Goal: Information Seeking & Learning: Learn about a topic

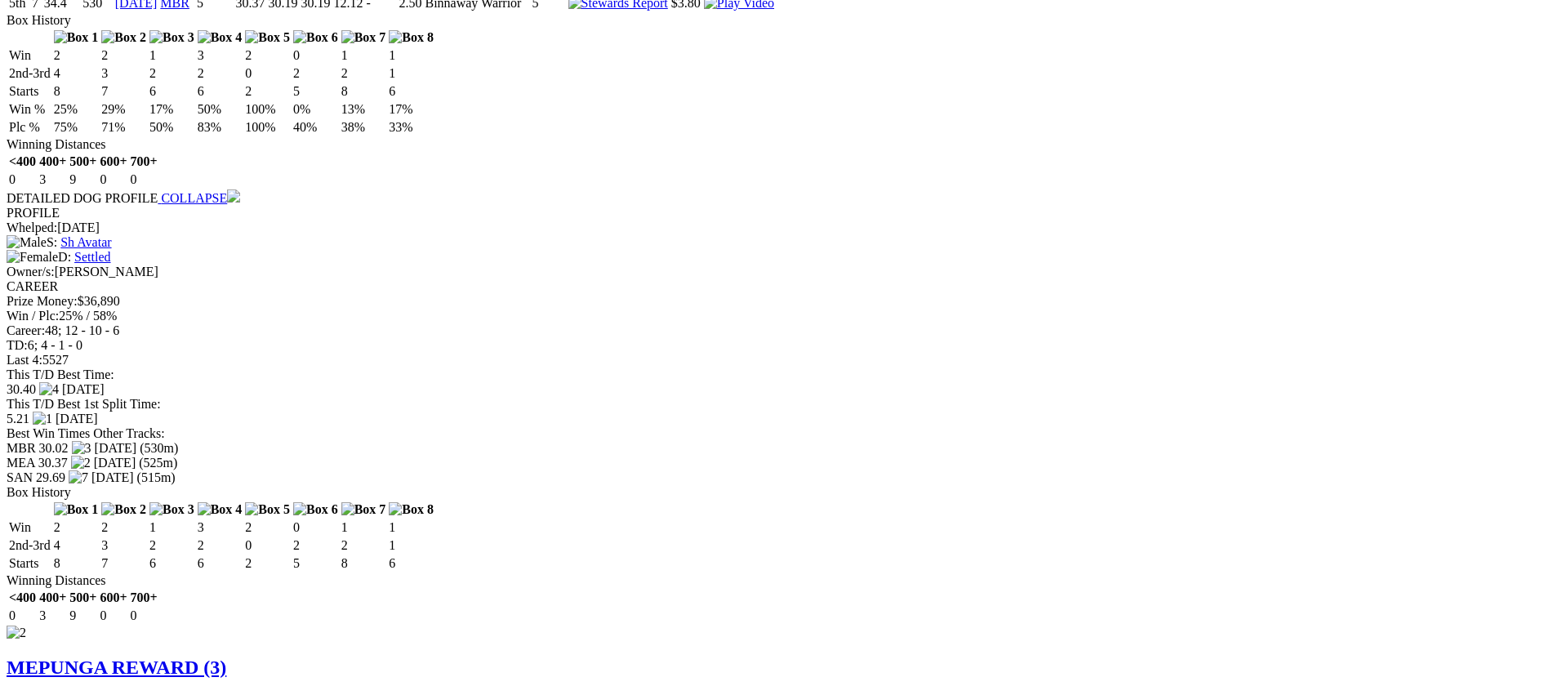
scroll to position [1429, 0]
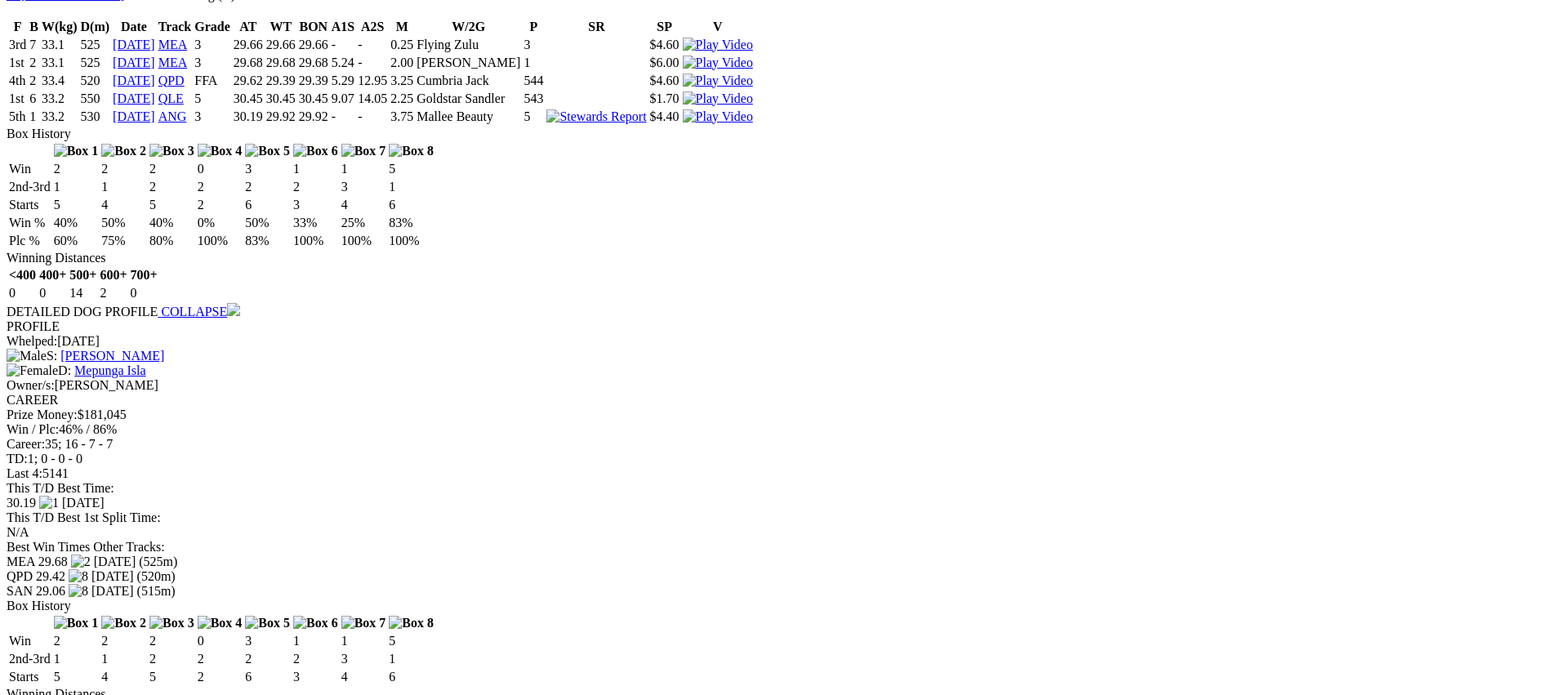
scroll to position [2223, 0]
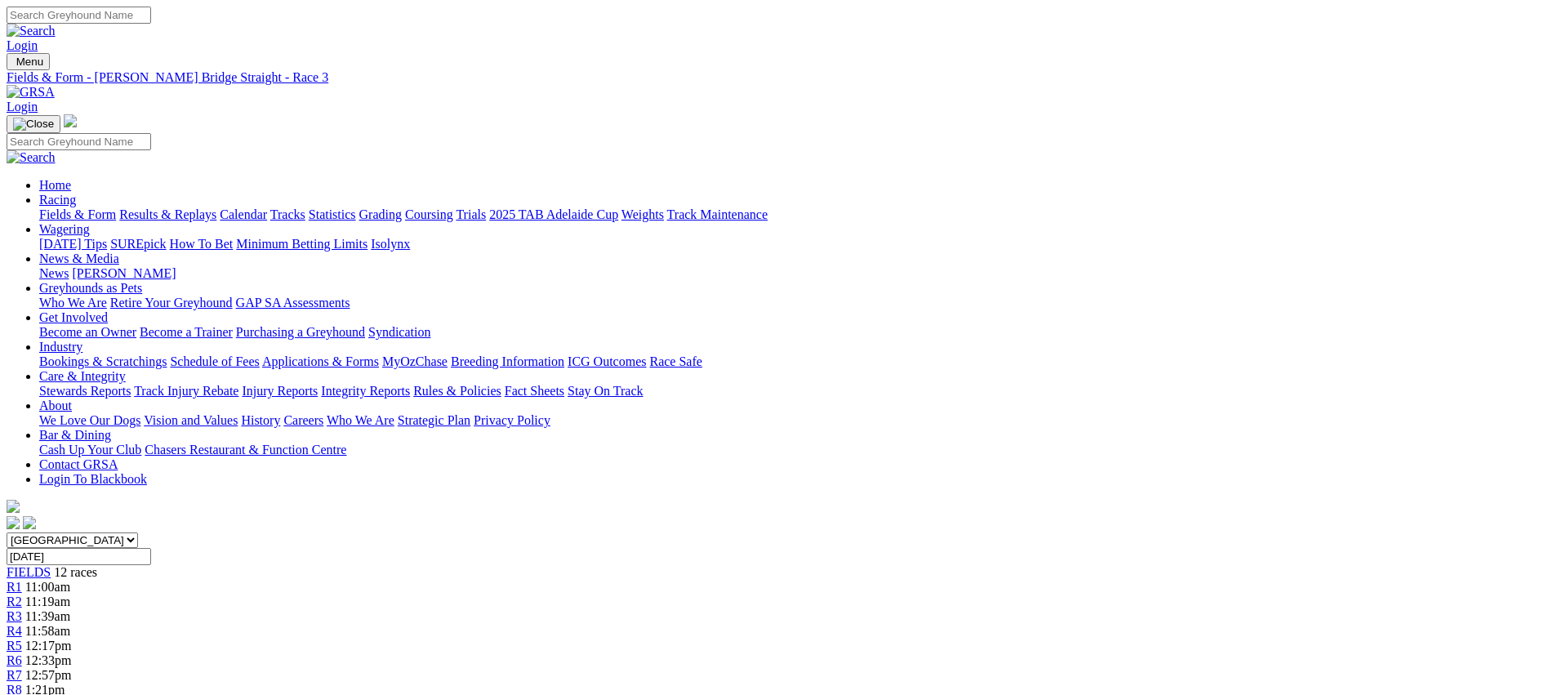
click at [22, 624] on link "R4" at bounding box center [14, 631] width 16 height 14
click at [22, 639] on link "R5" at bounding box center [14, 645] width 16 height 14
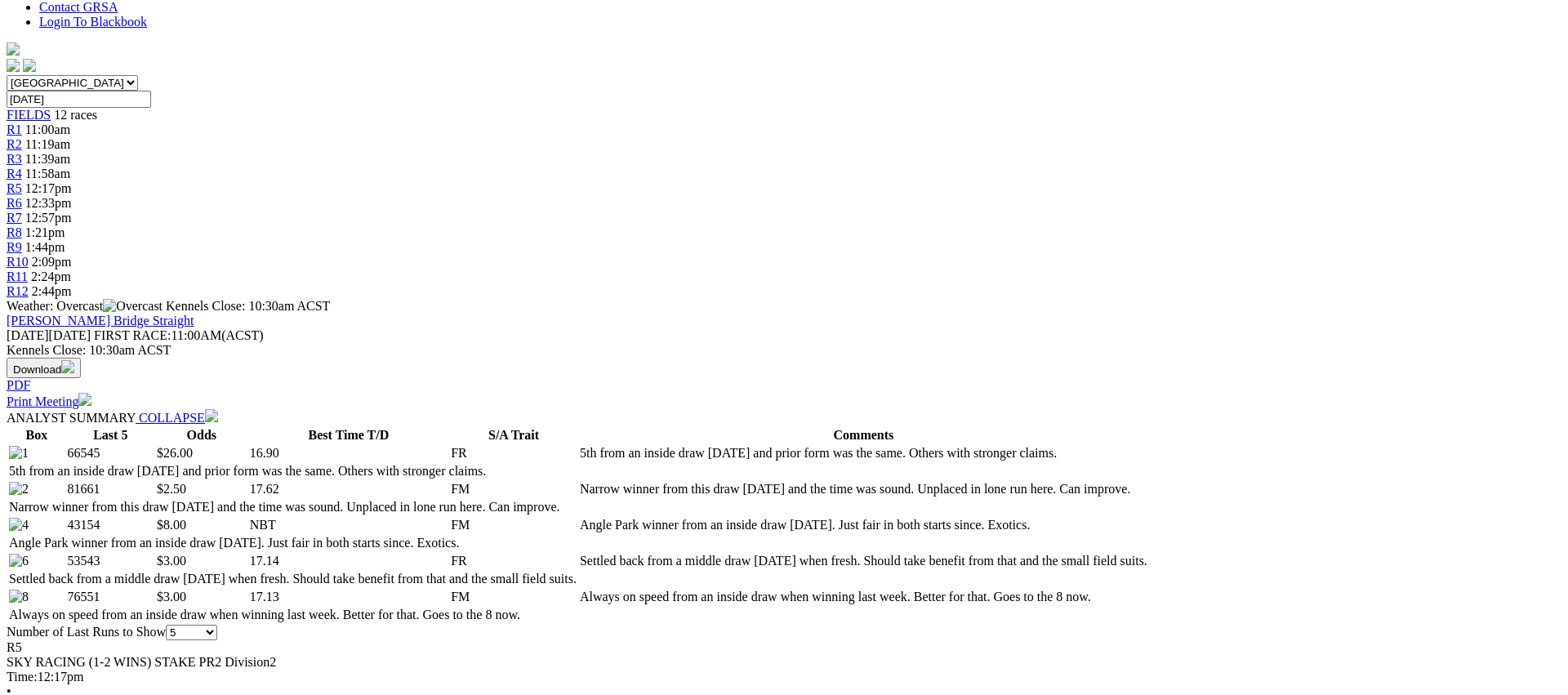
scroll to position [459, 0]
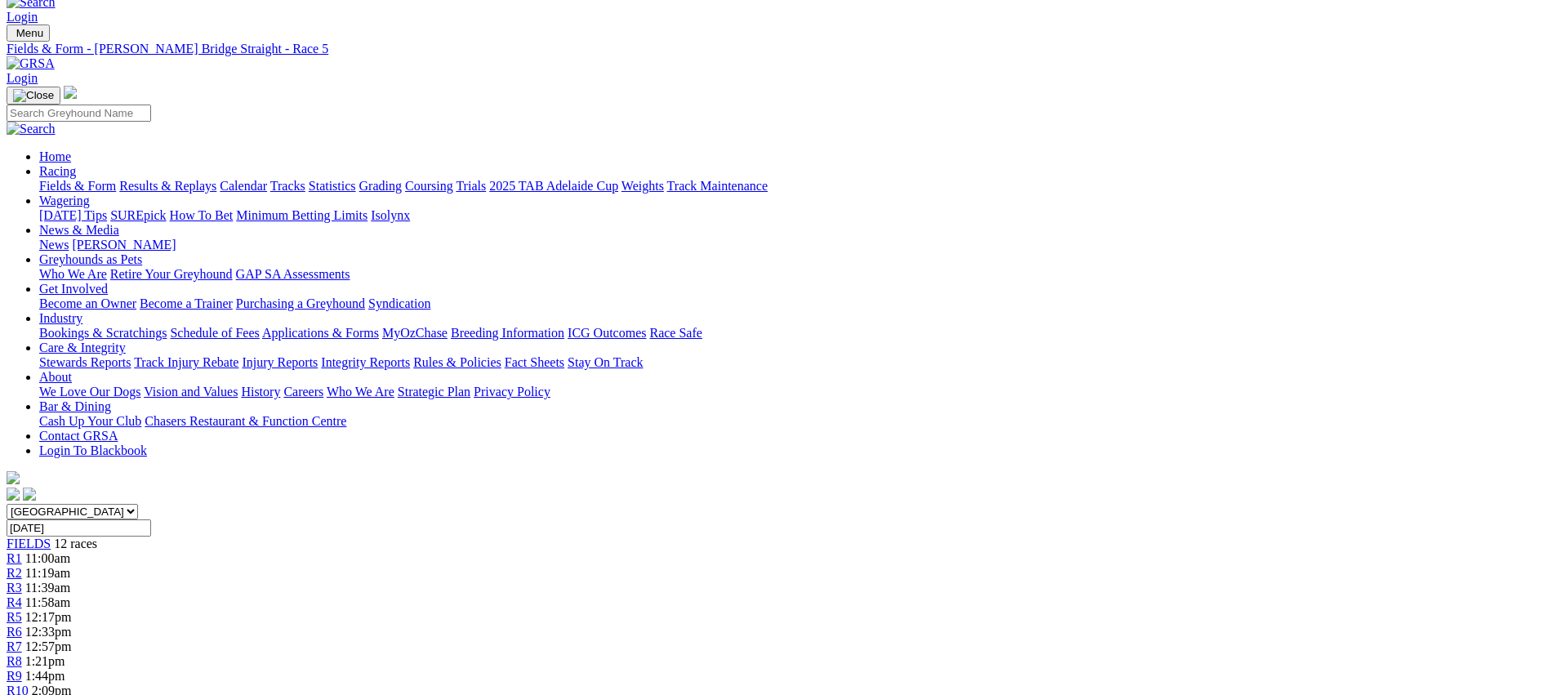
scroll to position [0, 0]
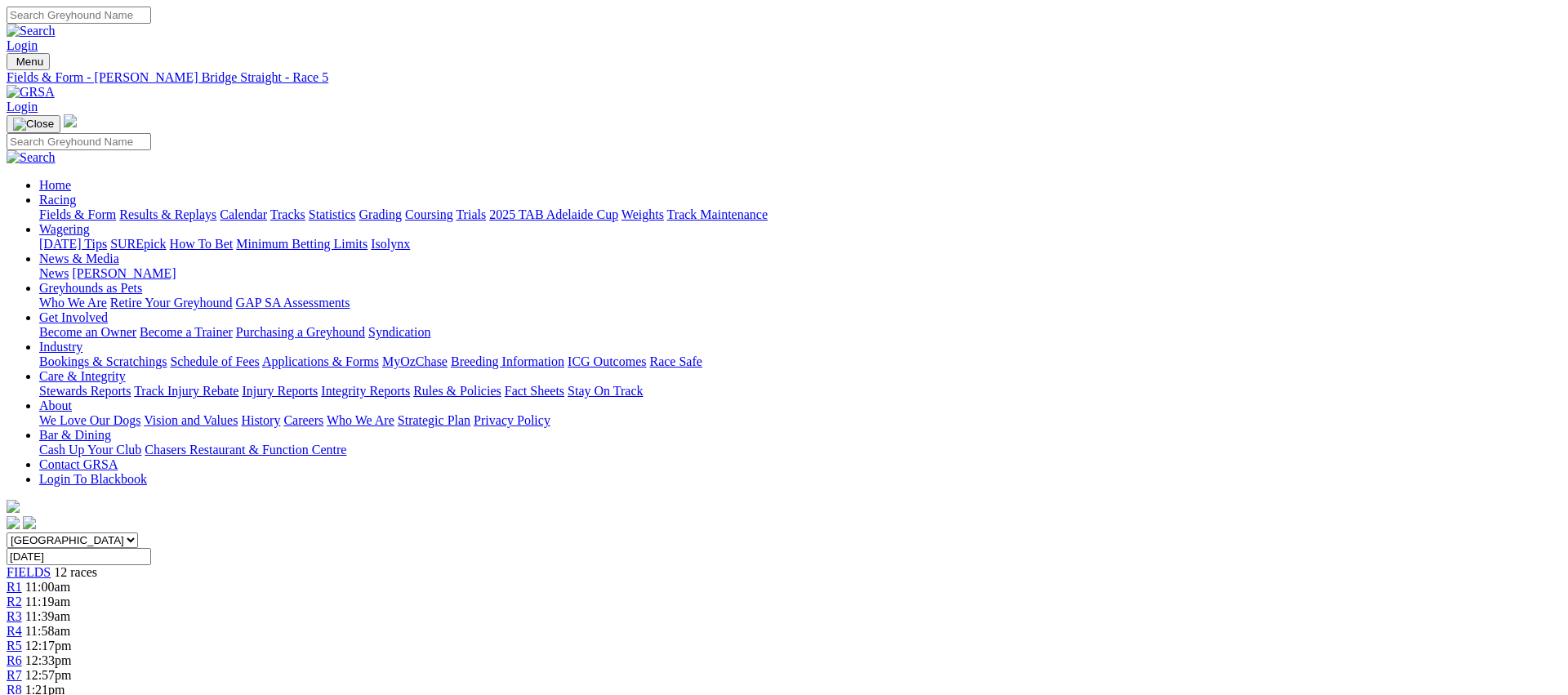
click at [22, 654] on link "R6" at bounding box center [14, 660] width 16 height 14
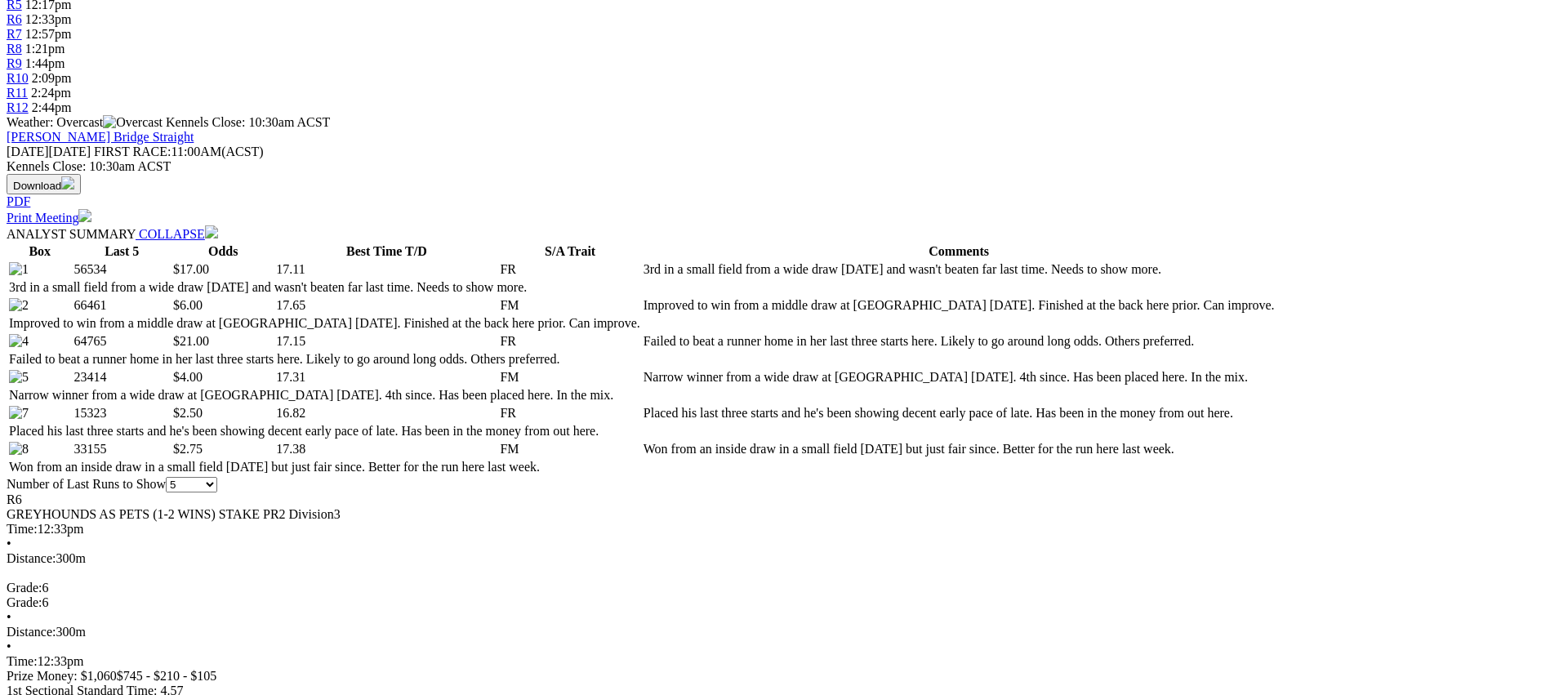
scroll to position [647, 0]
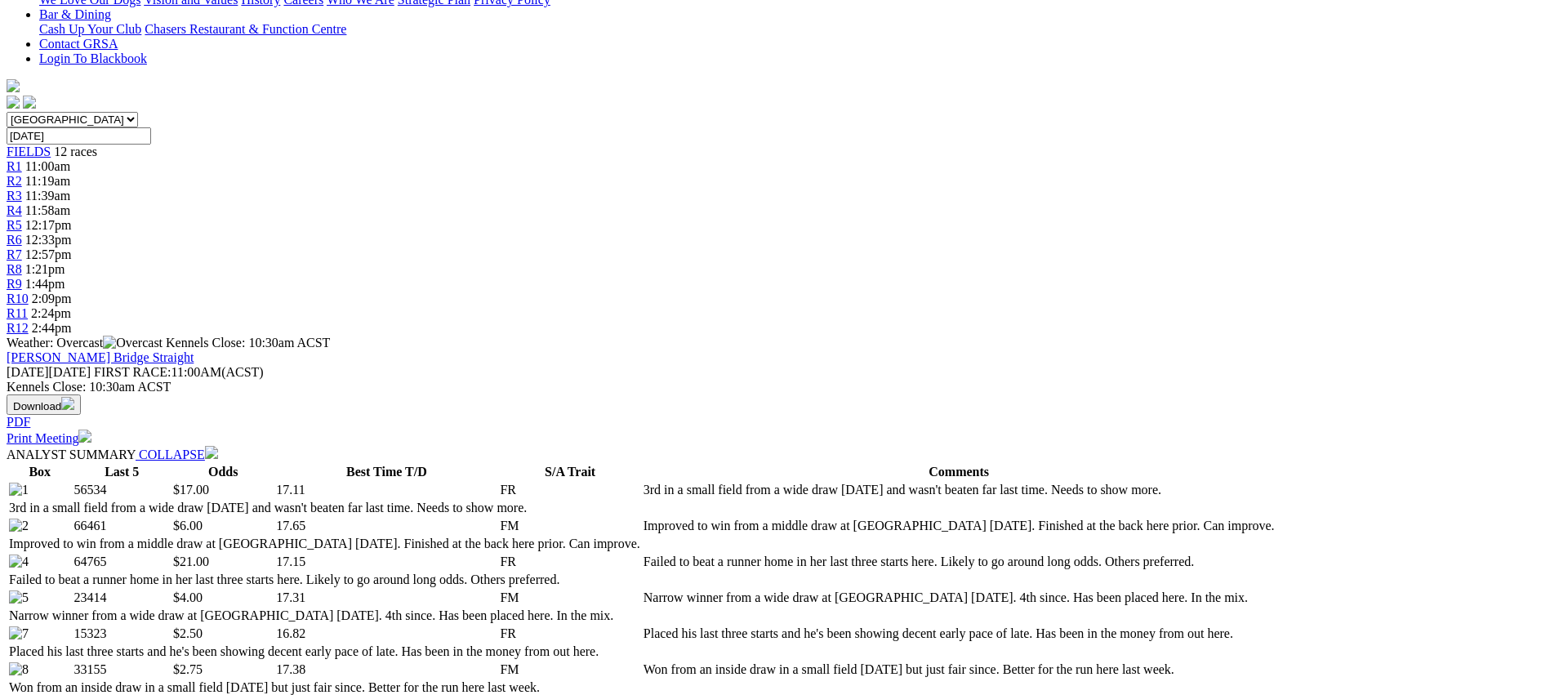
scroll to position [0, 0]
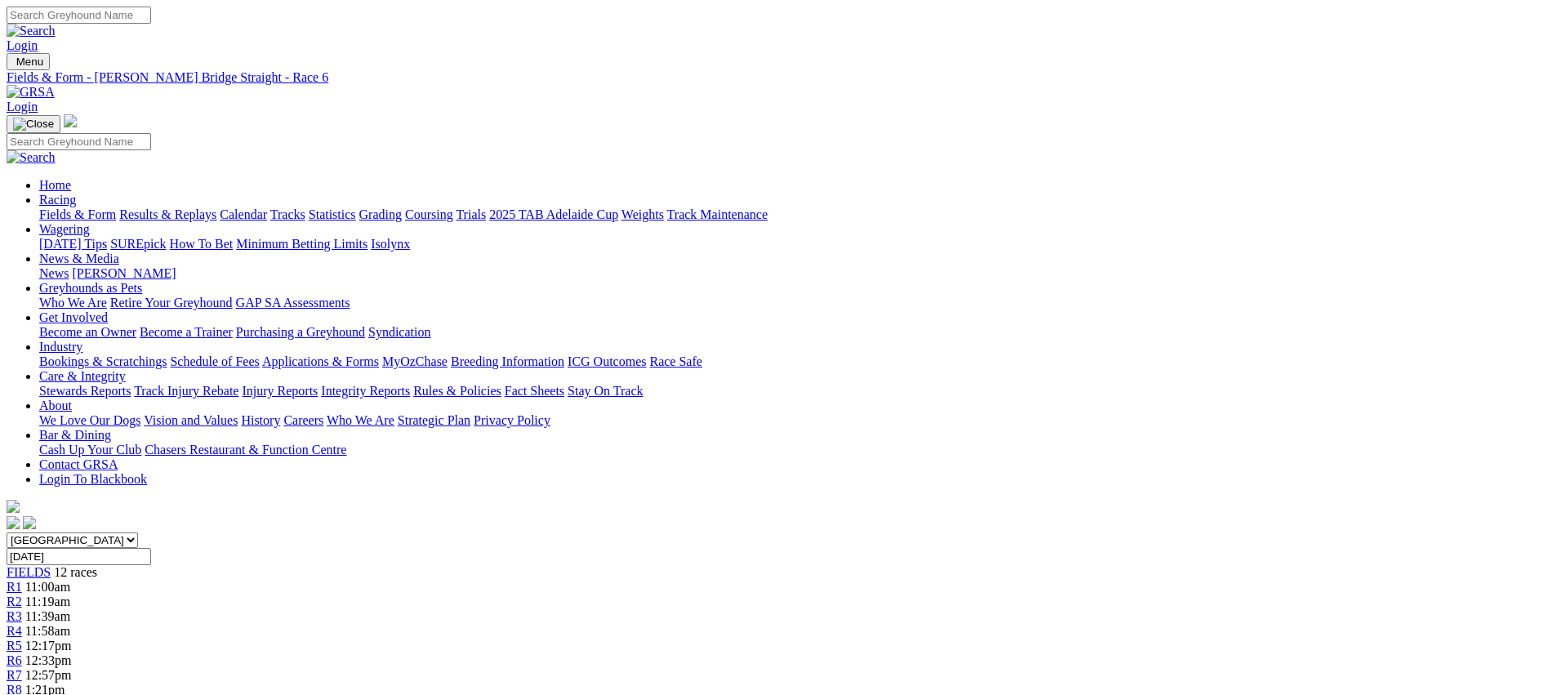
click at [22, 668] on span "R7" at bounding box center [14, 674] width 16 height 14
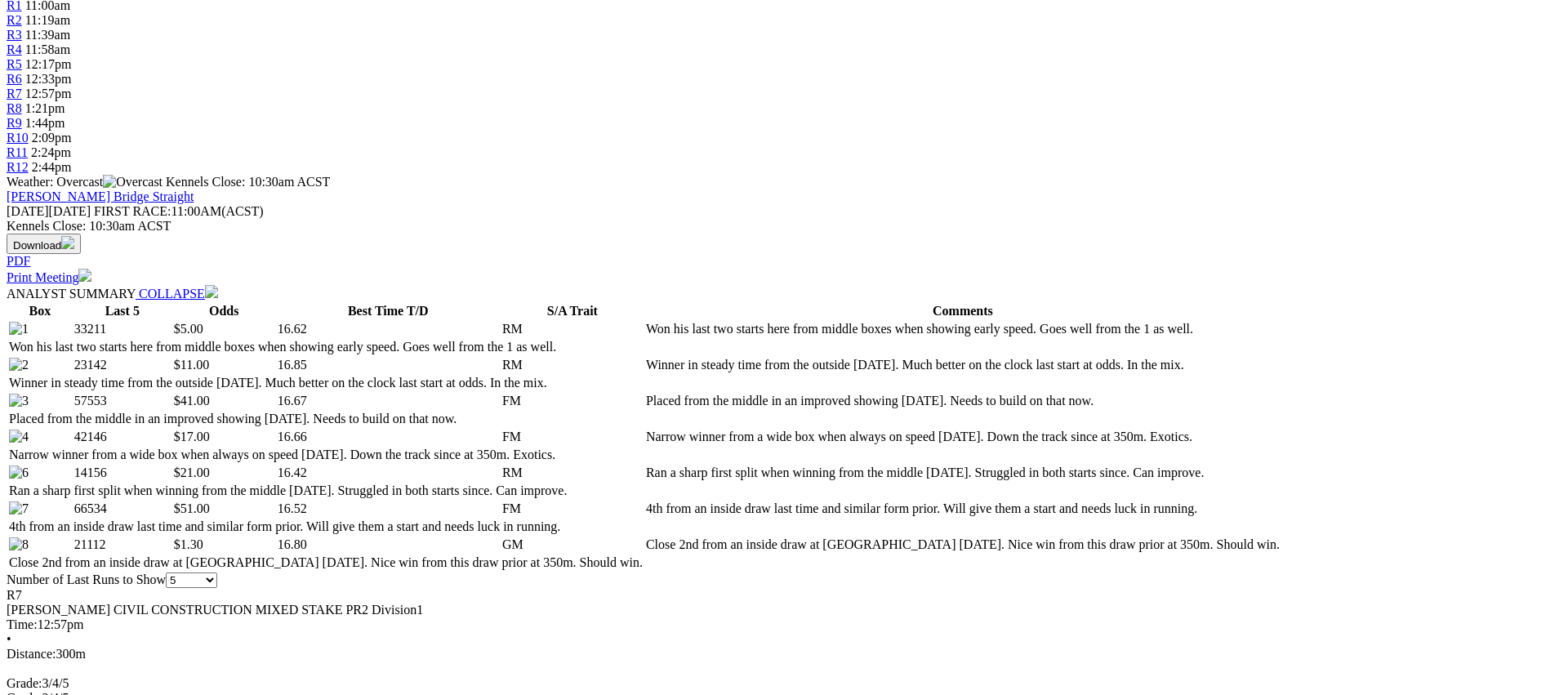
scroll to position [593, 0]
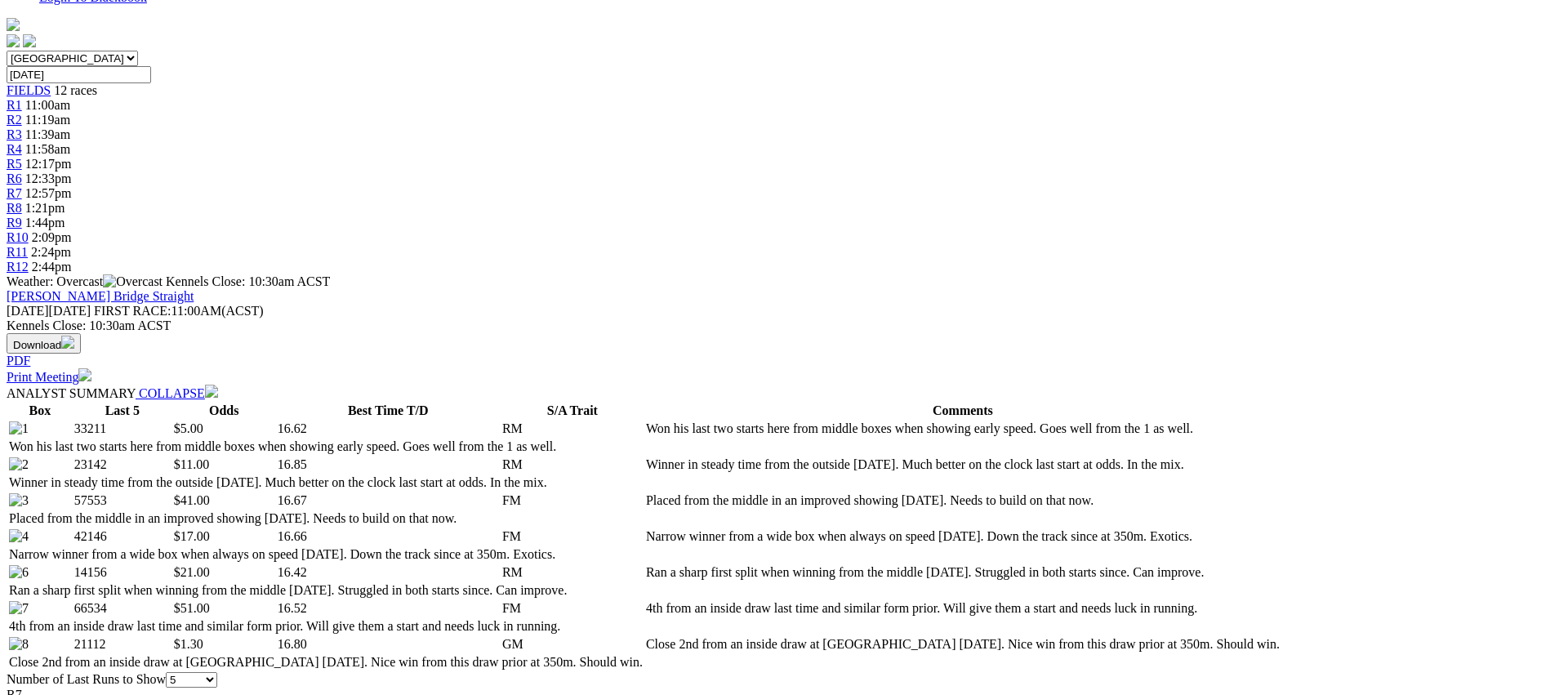
scroll to position [0, 0]
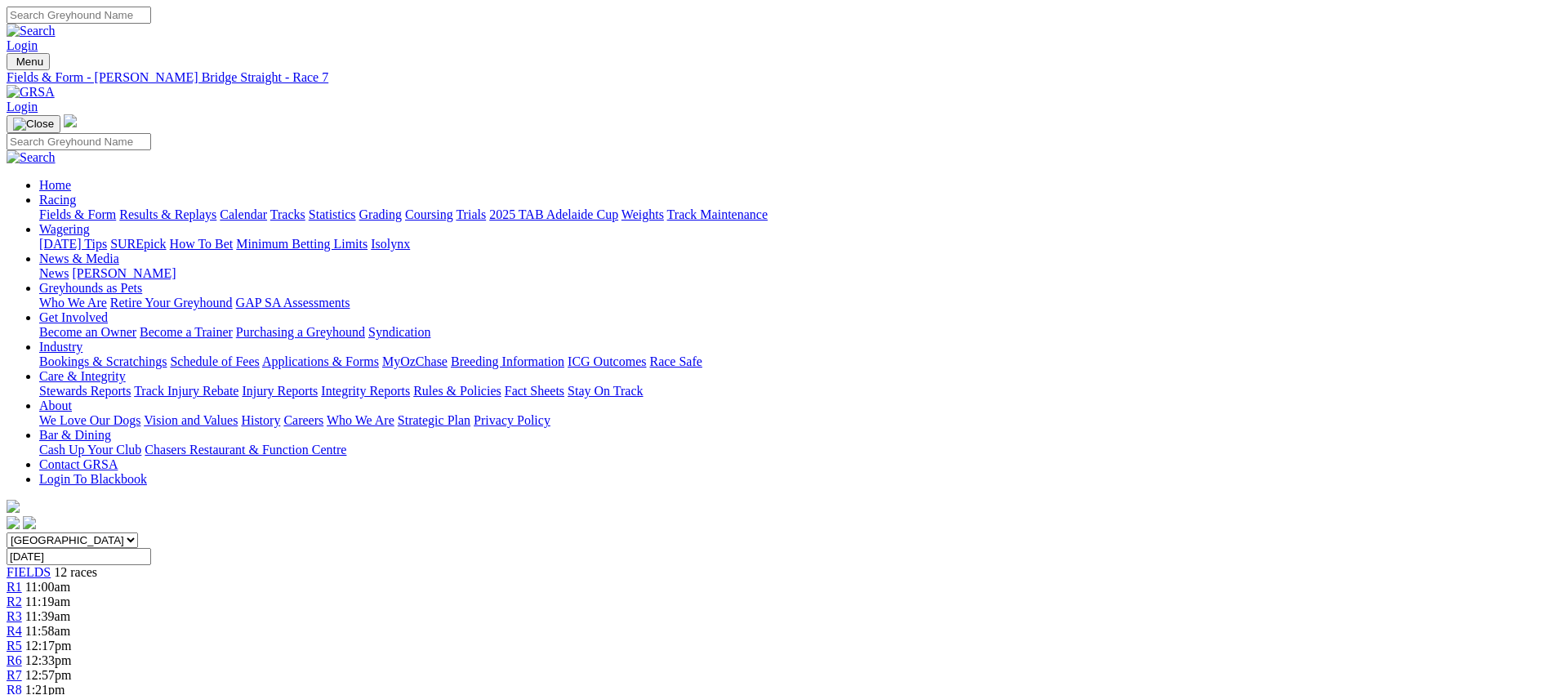
click at [950, 683] on div "R8 1:21pm" at bounding box center [784, 690] width 1555 height 15
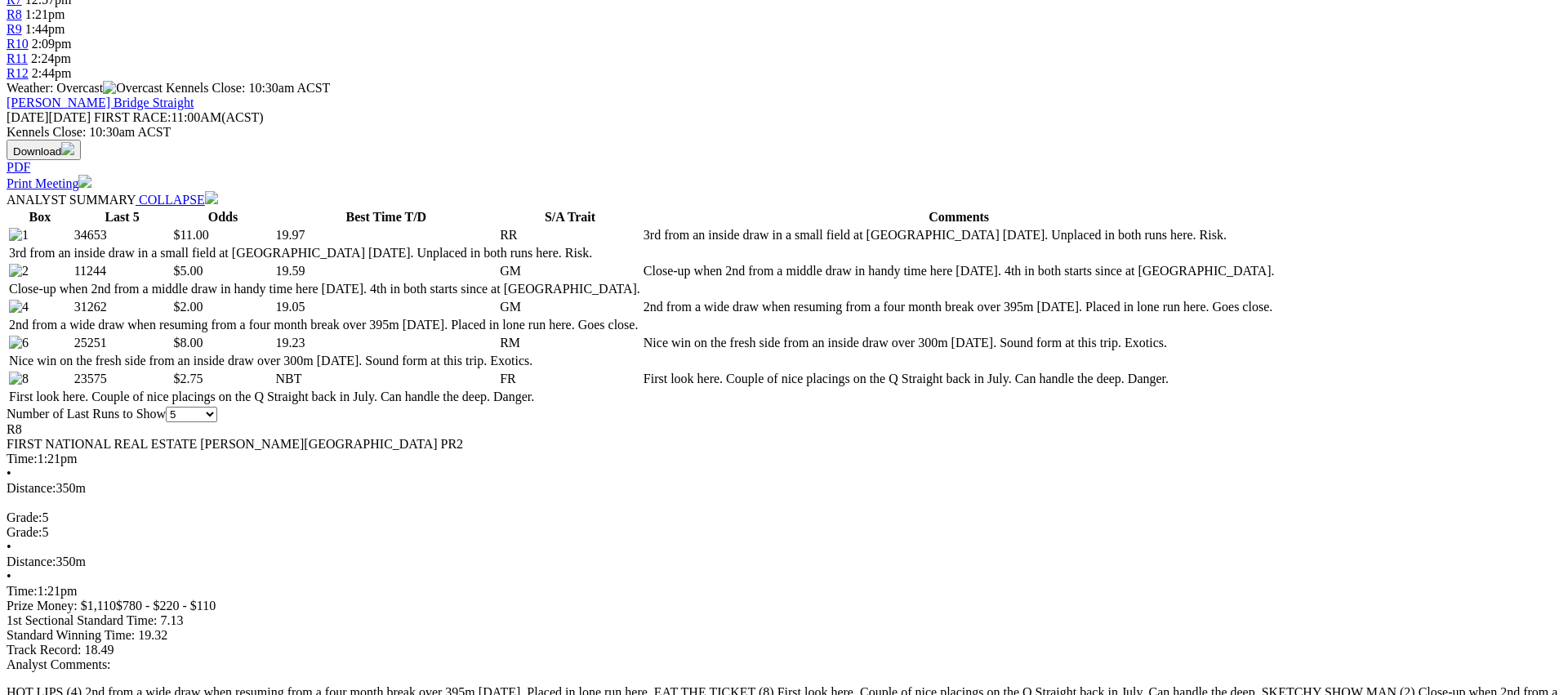
scroll to position [674, 0]
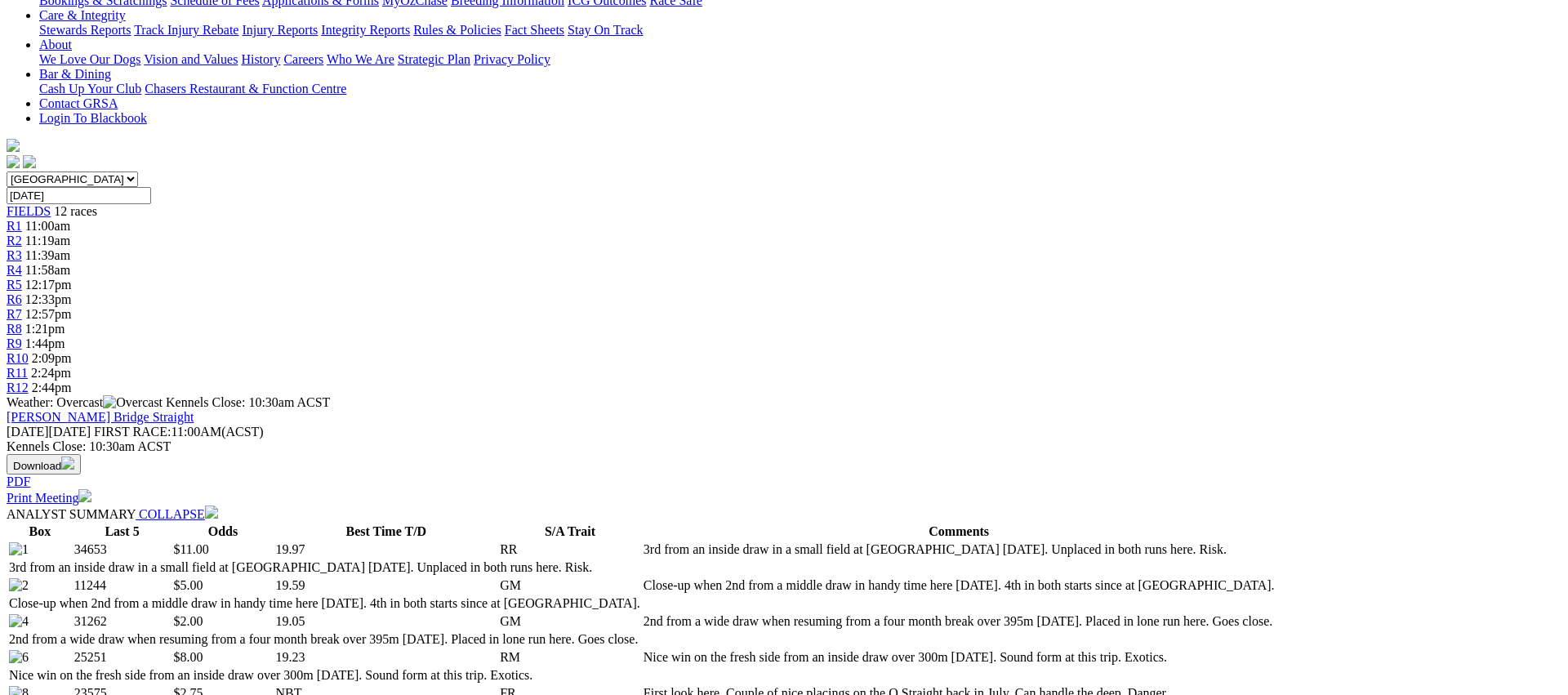
scroll to position [0, 0]
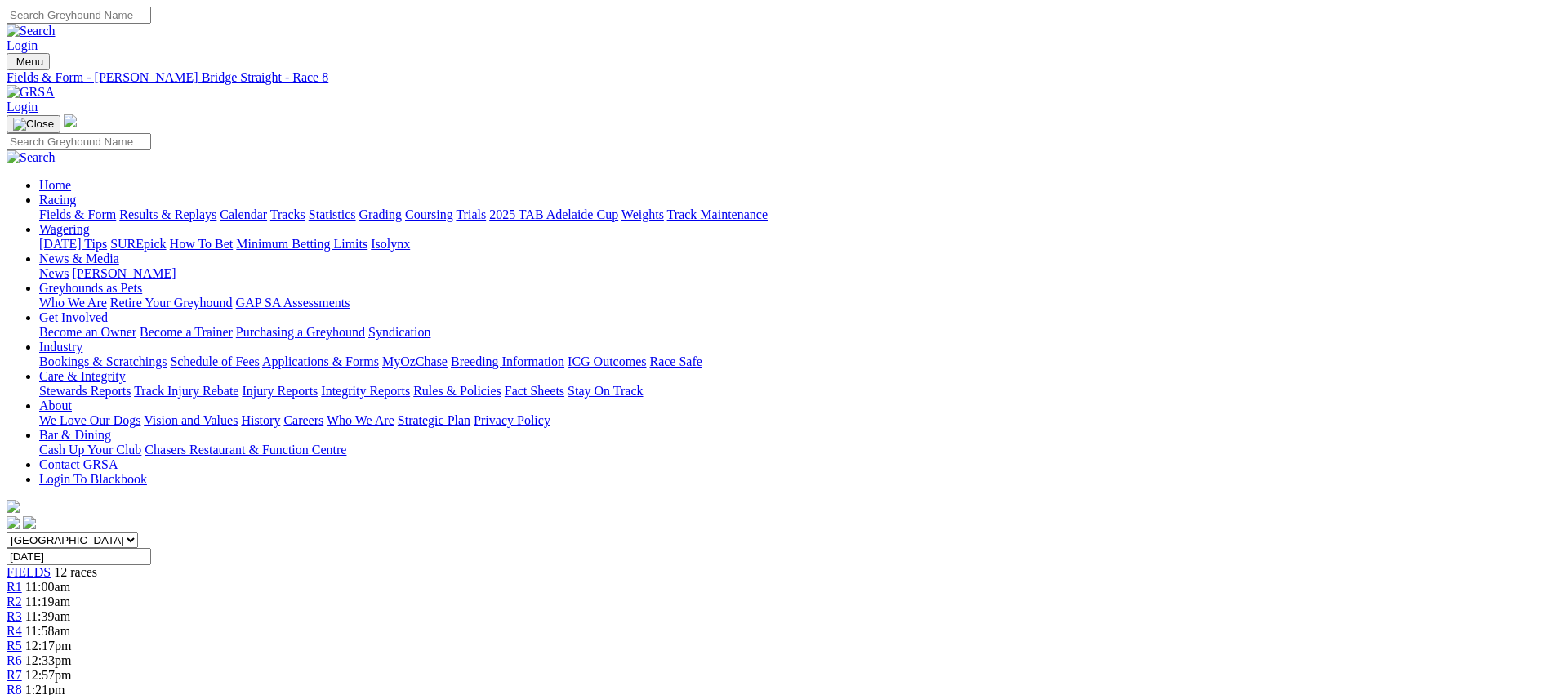
click at [22, 694] on link "R9" at bounding box center [14, 704] width 16 height 14
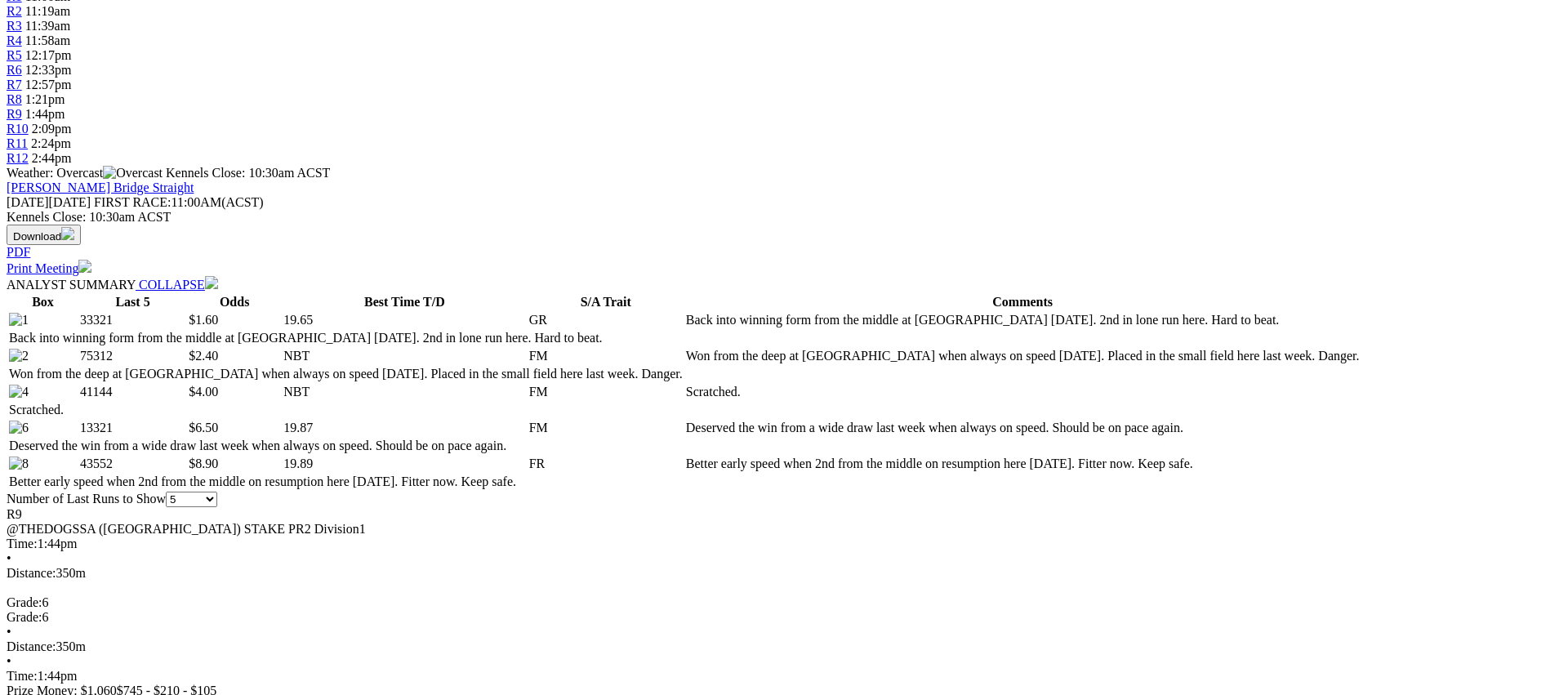
scroll to position [635, 0]
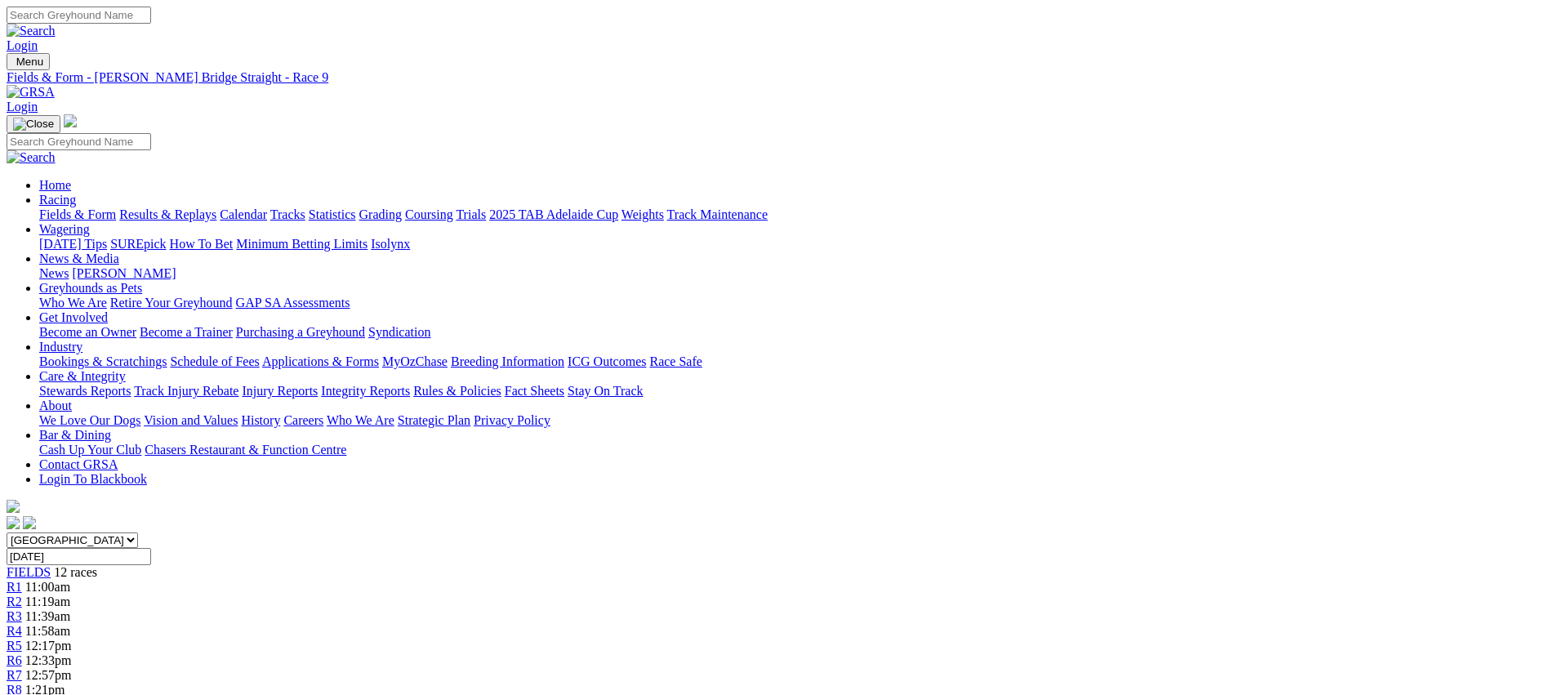
scroll to position [9, 0]
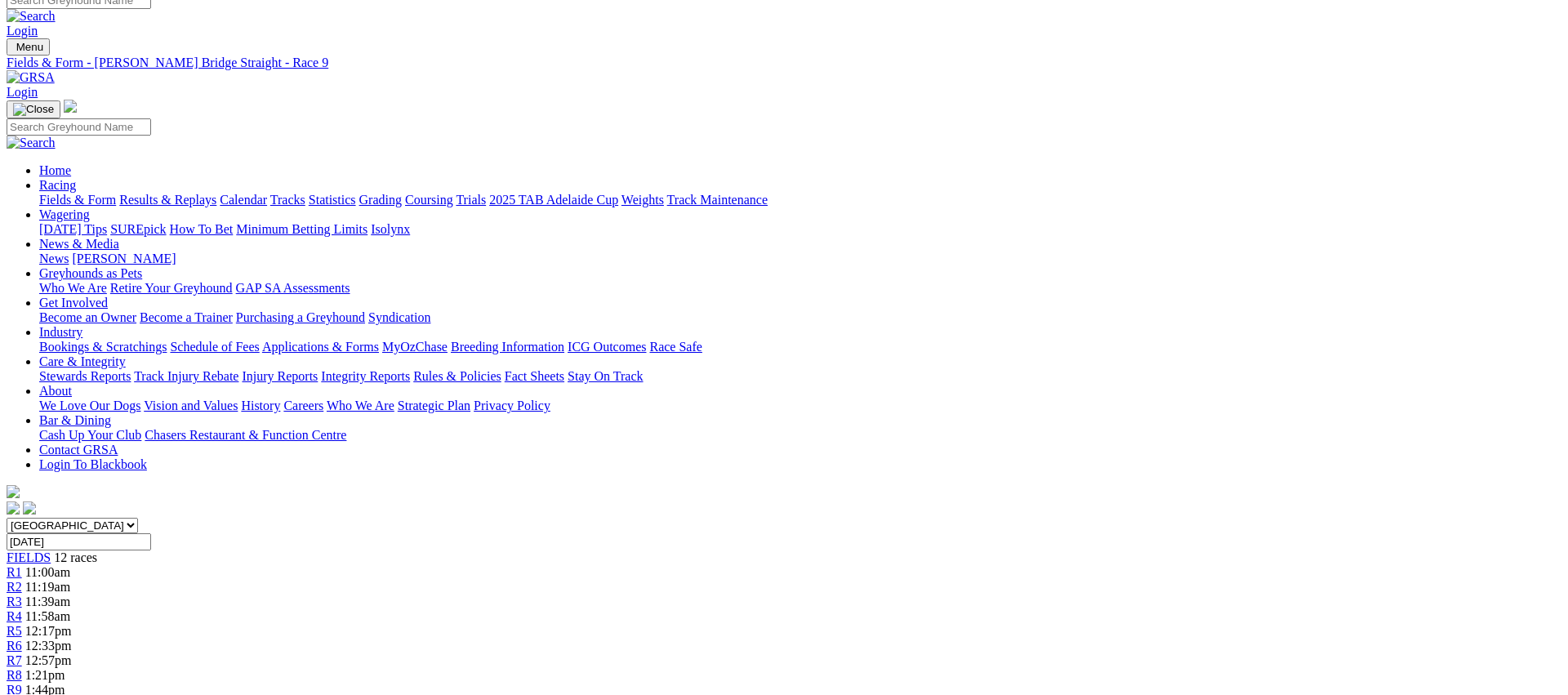
scroll to position [16, 0]
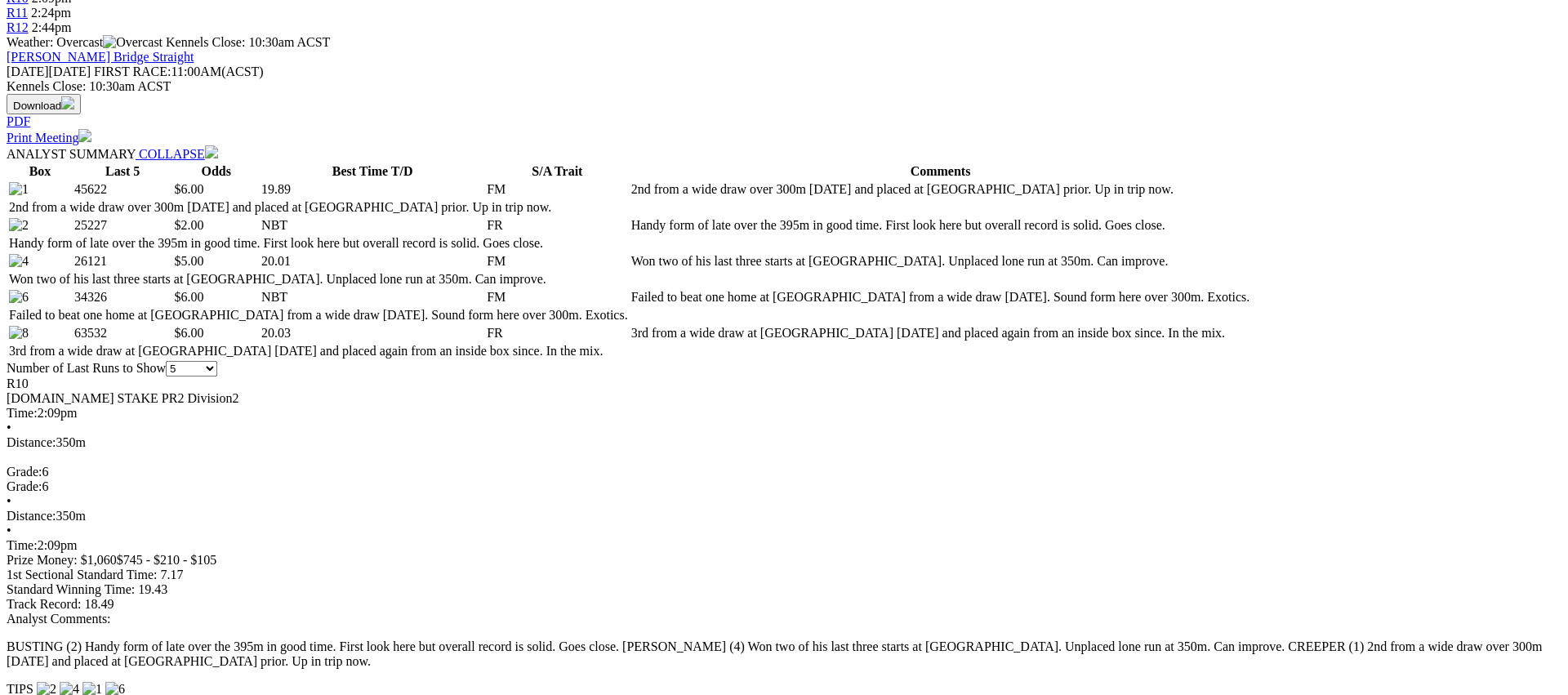
scroll to position [732, 0]
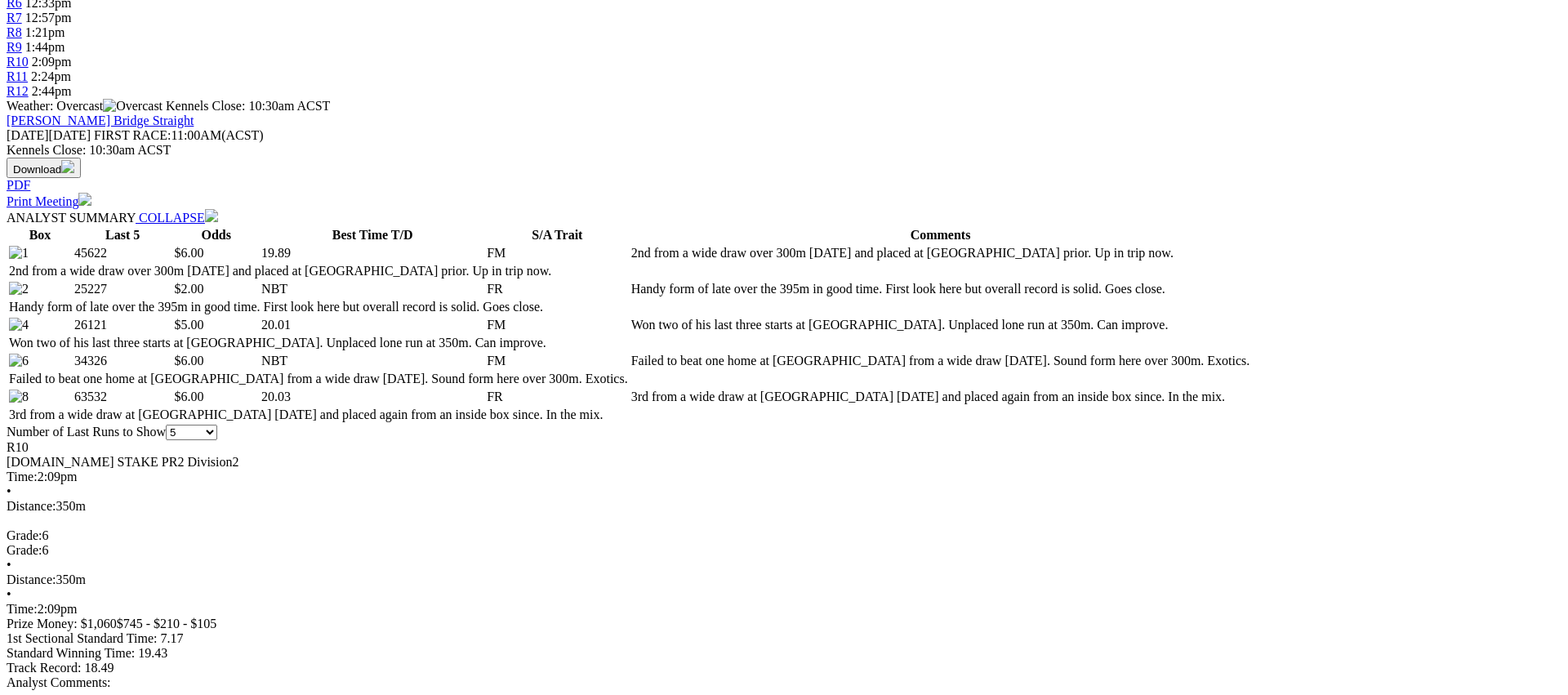
scroll to position [0, 0]
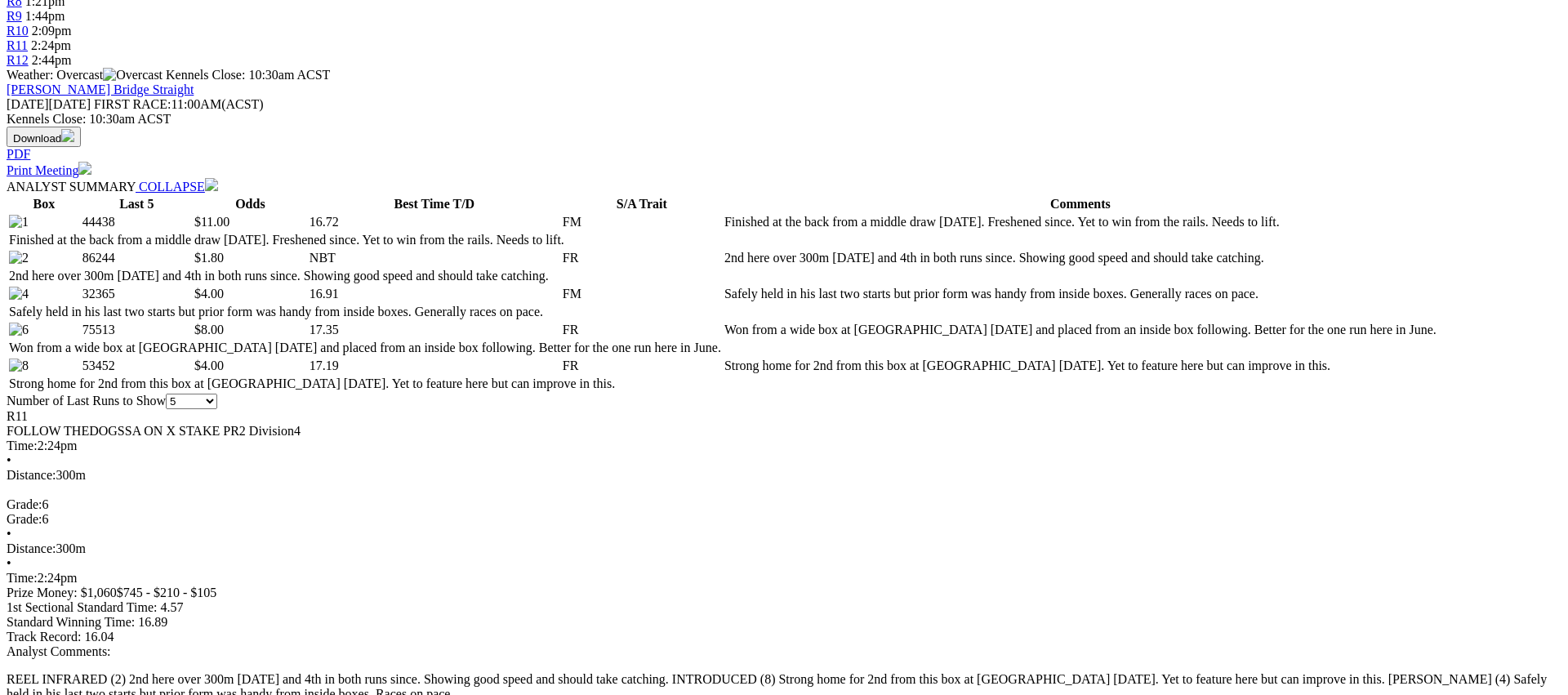
scroll to position [693, 0]
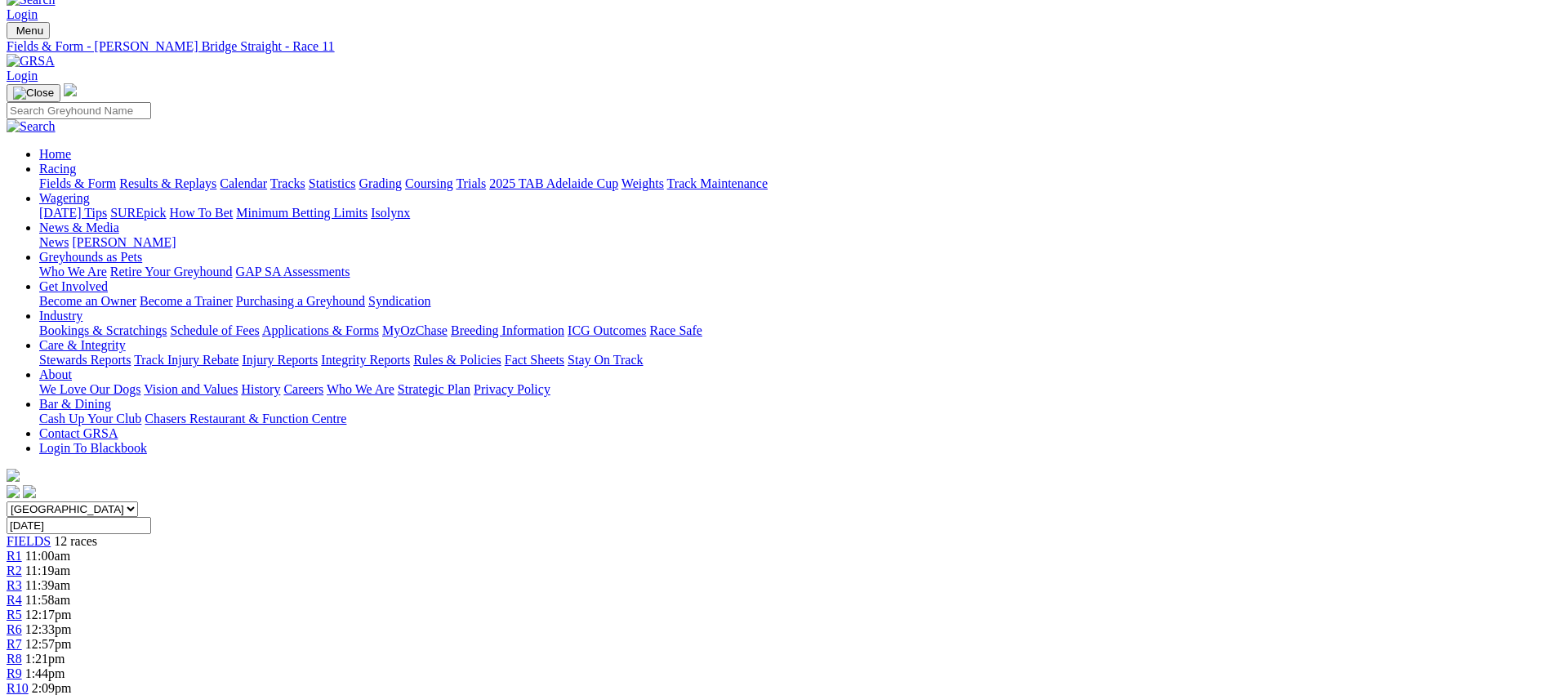
scroll to position [0, 0]
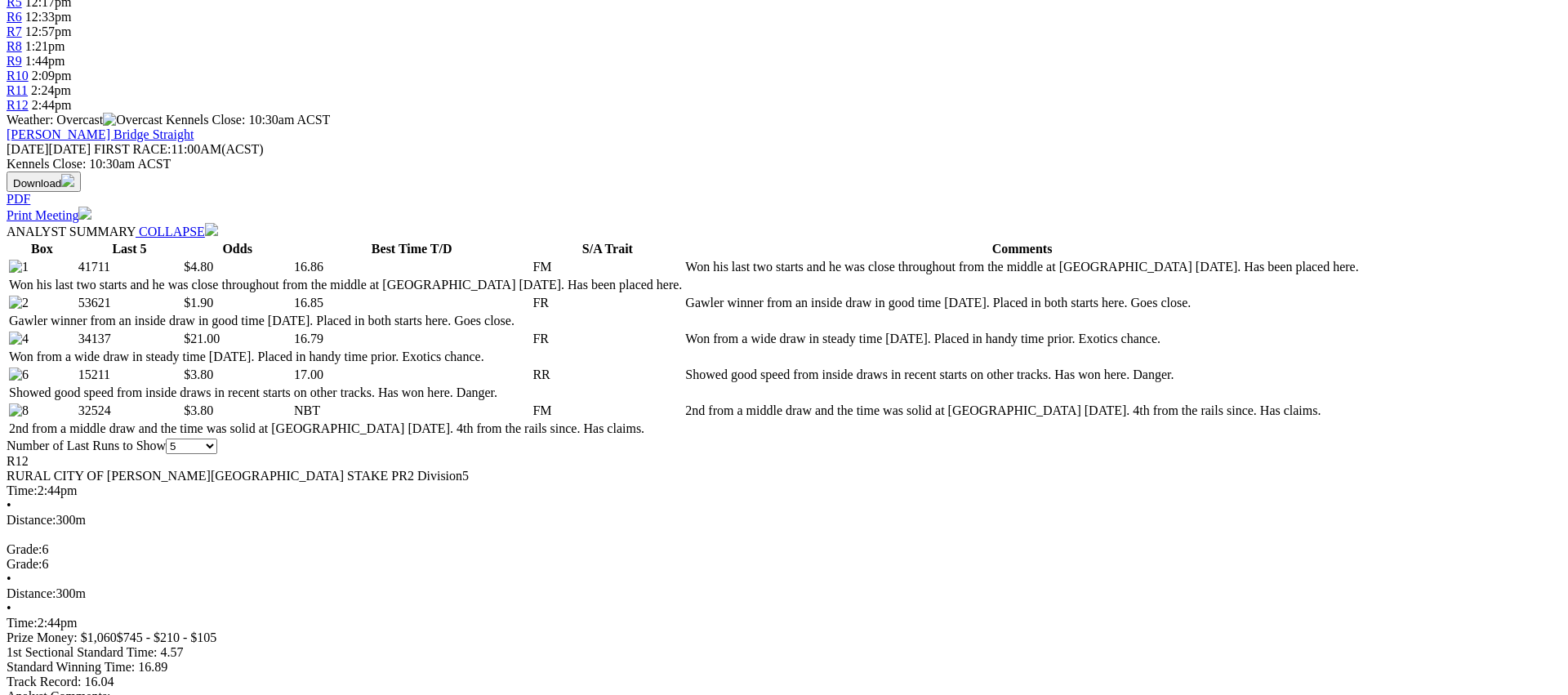
scroll to position [650, 0]
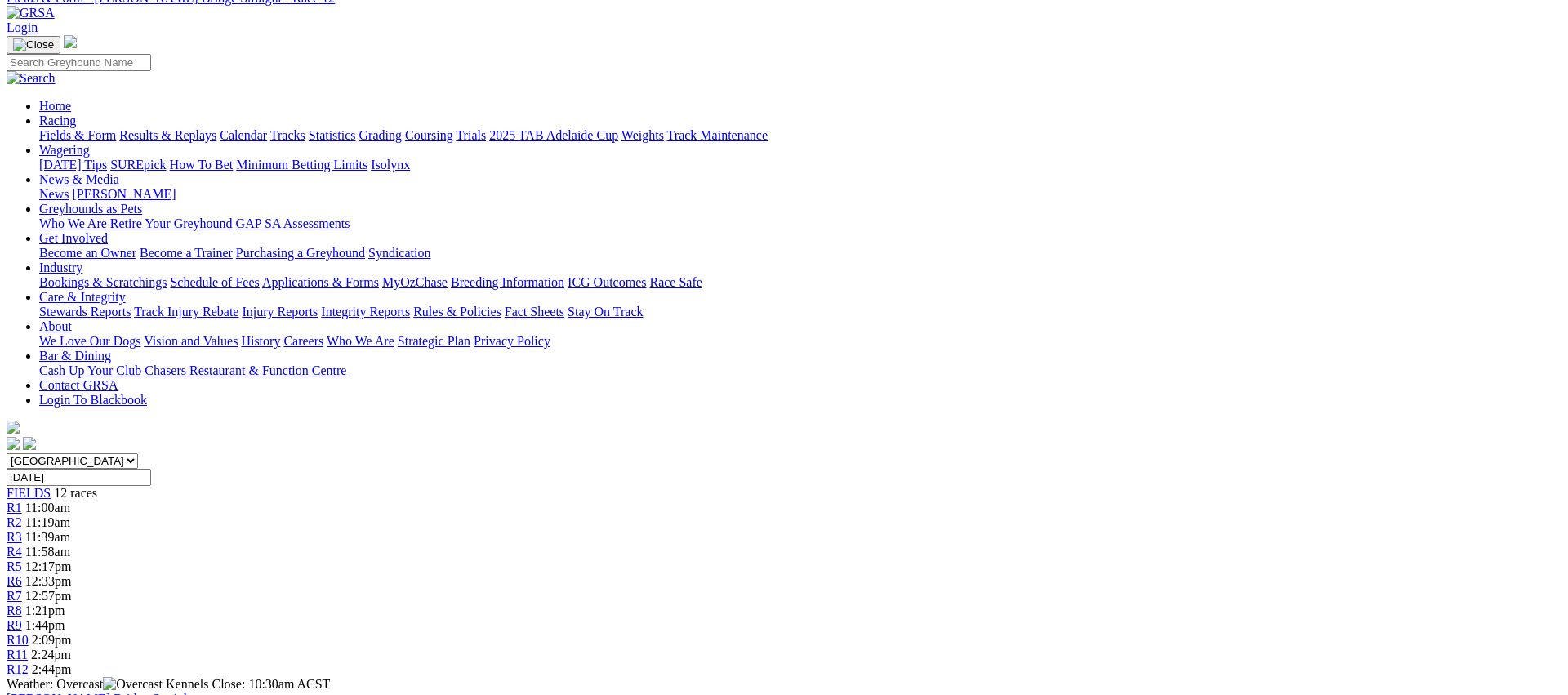
scroll to position [0, 0]
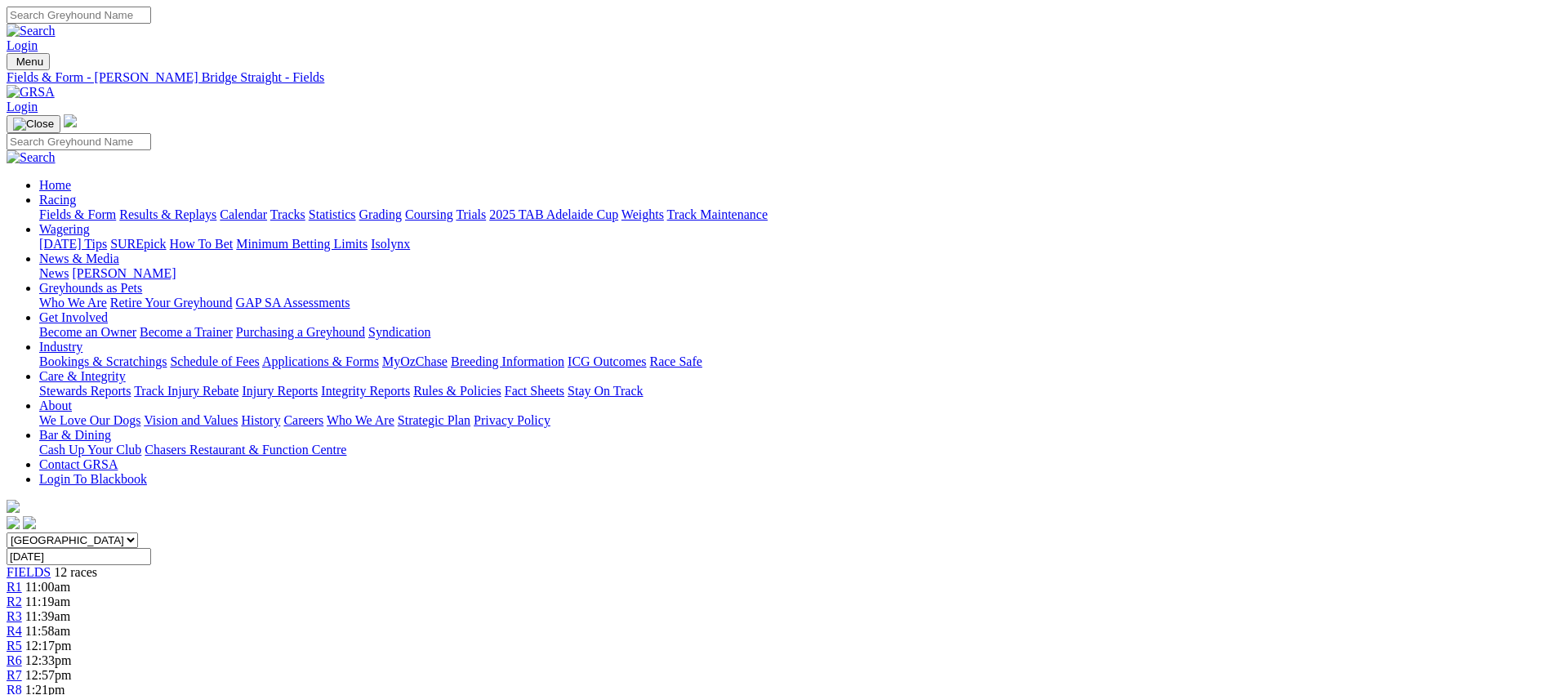
click at [116, 207] on link "Fields & Form" at bounding box center [78, 214] width 77 height 14
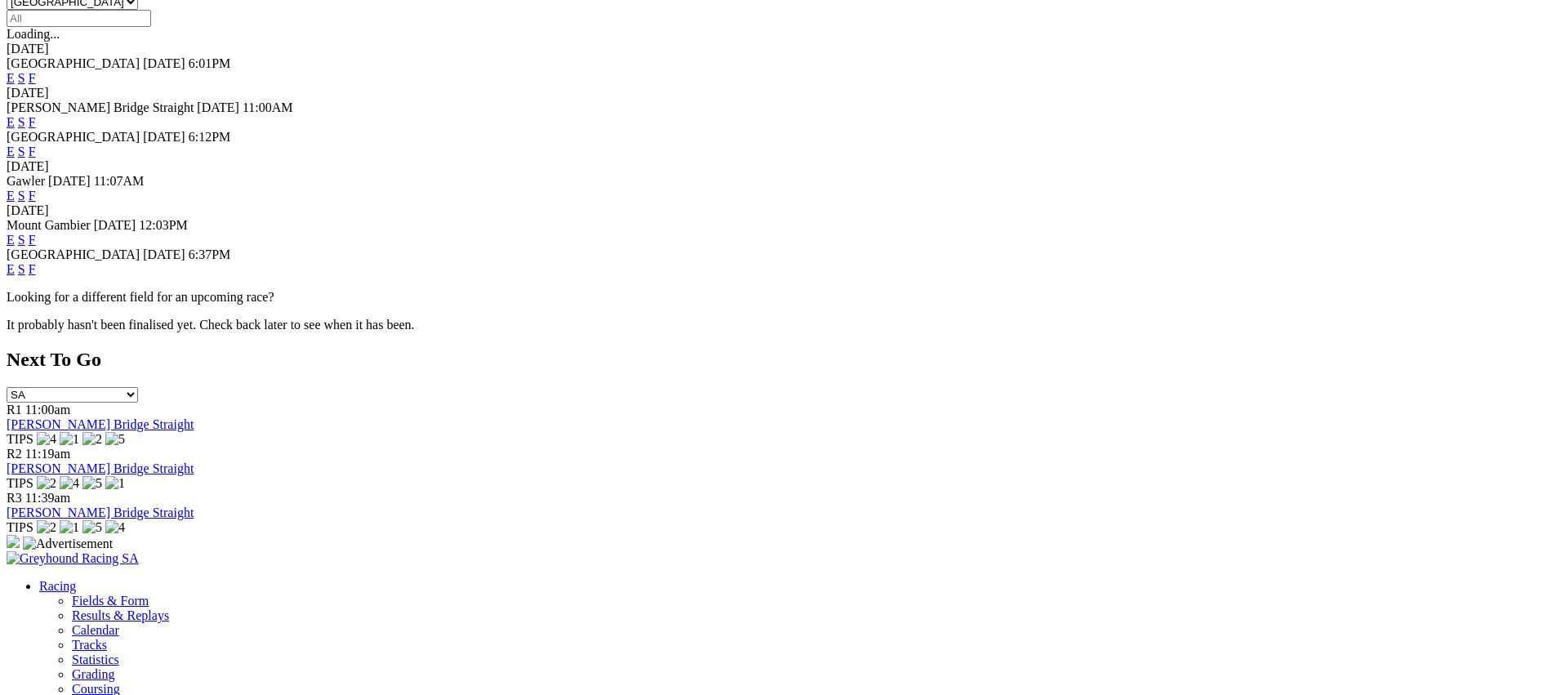
scroll to position [546, 0]
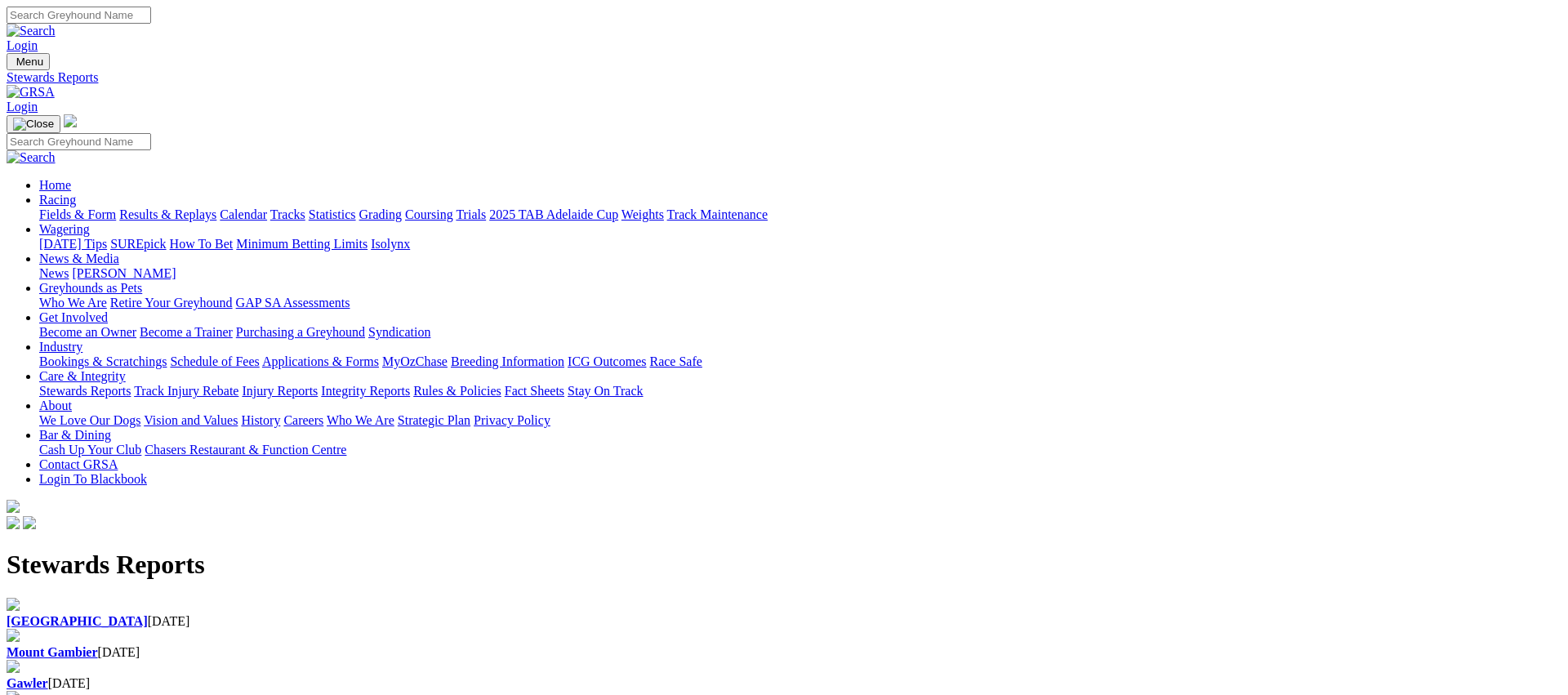
click at [343, 615] on div "Angle Park 29 Sep 2025" at bounding box center [784, 622] width 1555 height 15
